Goal: Transaction & Acquisition: Purchase product/service

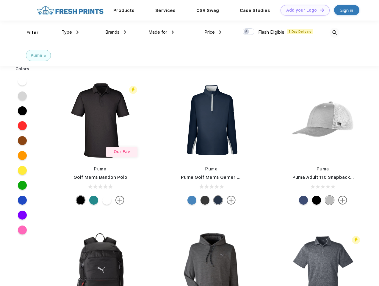
click at [303, 10] on link "Add your Logo Design Tool" at bounding box center [305, 10] width 49 height 10
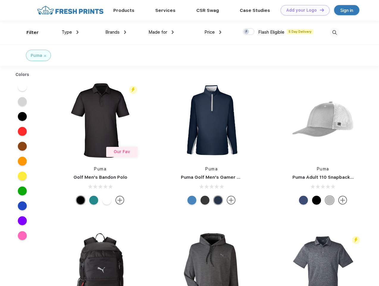
click at [0, 0] on div "Design Tool" at bounding box center [0, 0] width 0 height 0
click at [319, 10] on link "Add your Logo Design Tool" at bounding box center [305, 10] width 49 height 10
click at [29, 32] on div "Filter" at bounding box center [32, 32] width 12 height 7
click at [70, 32] on span "Type" at bounding box center [67, 31] width 10 height 5
click at [116, 32] on span "Brands" at bounding box center [112, 31] width 14 height 5
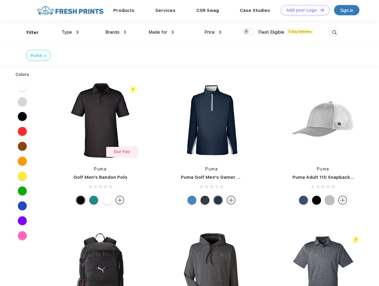
click at [161, 32] on span "Made for" at bounding box center [158, 31] width 19 height 5
click at [213, 32] on span "Price" at bounding box center [209, 31] width 10 height 5
click at [249, 32] on div at bounding box center [249, 31] width 12 height 7
click at [247, 32] on input "checkbox" at bounding box center [245, 30] width 4 height 4
click at [335, 32] on img at bounding box center [335, 33] width 10 height 10
